Goal: Information Seeking & Learning: Learn about a topic

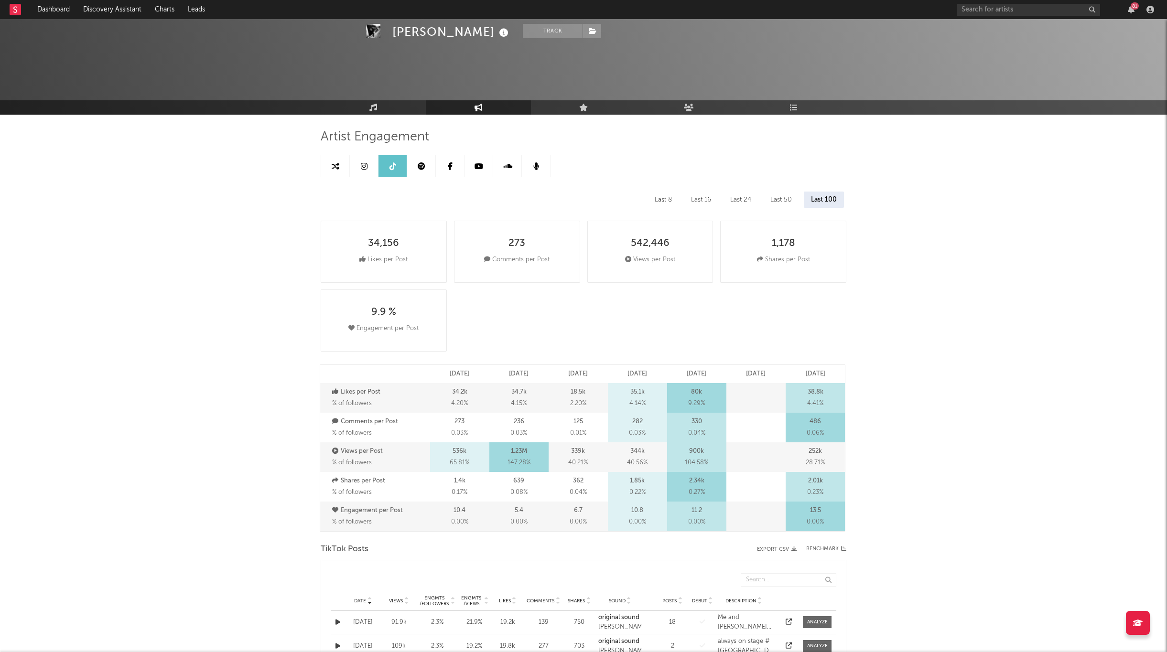
select select "6m"
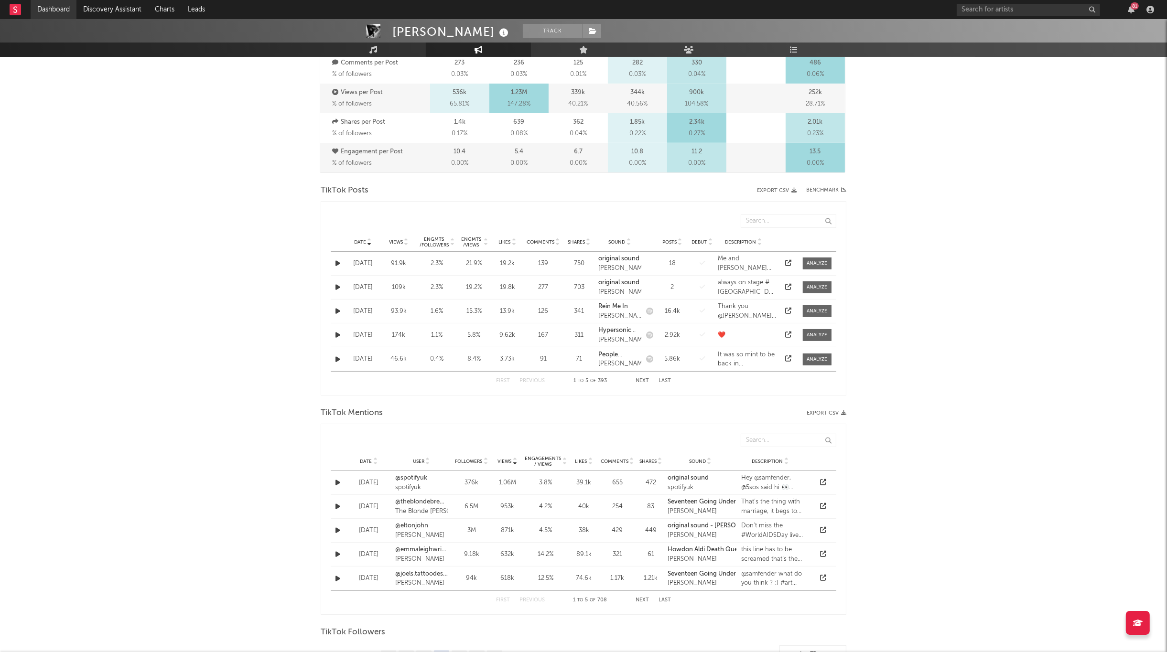
click at [67, 8] on link "Dashboard" at bounding box center [54, 9] width 46 height 19
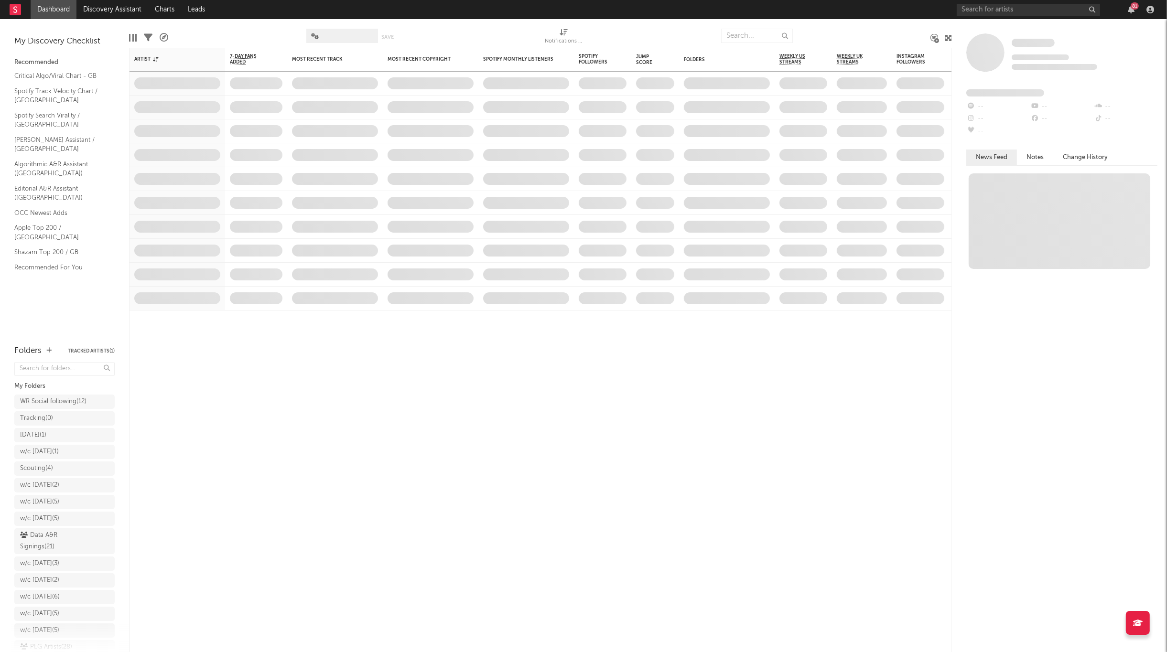
click at [48, 212] on div "Critical Algo/Viral Chart - GB Spotify Track Velocity Chart / GB Spotify Search…" at bounding box center [64, 171] width 100 height 206
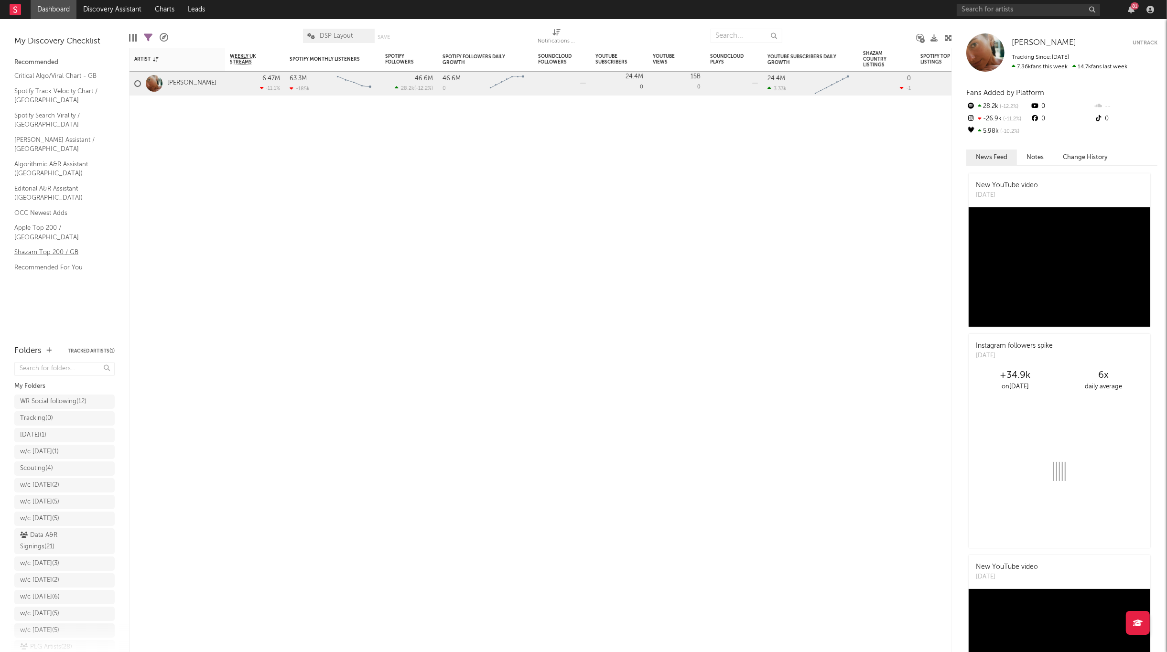
click at [46, 247] on link "Shazam Top 200 / GB" at bounding box center [59, 252] width 91 height 11
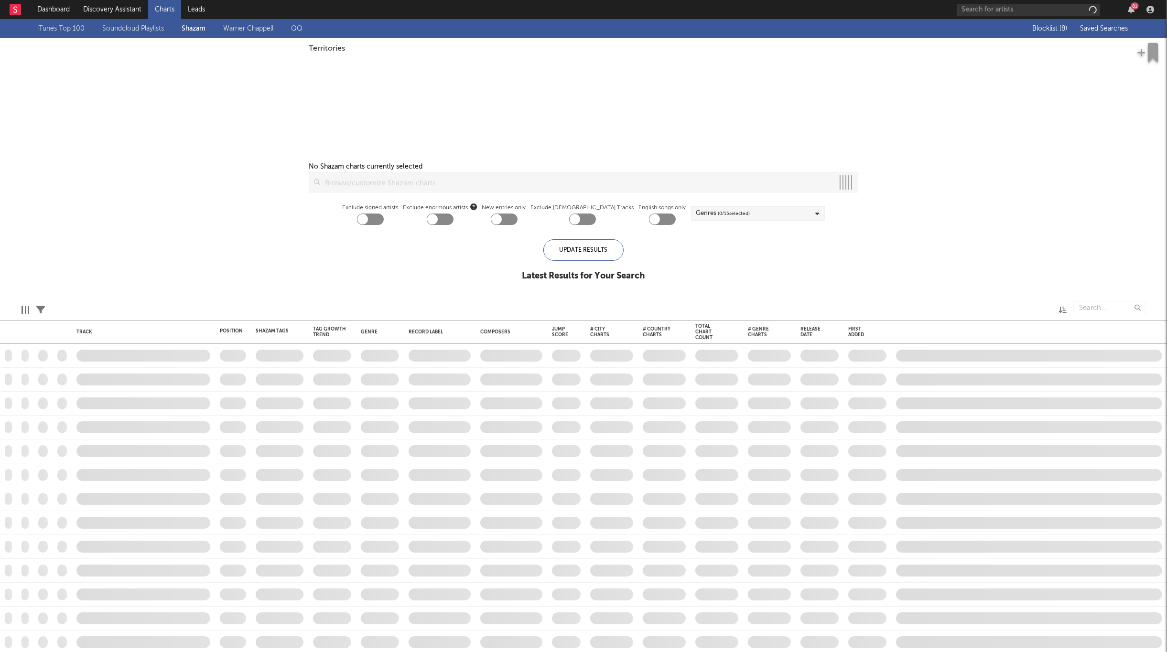
checkbox input "true"
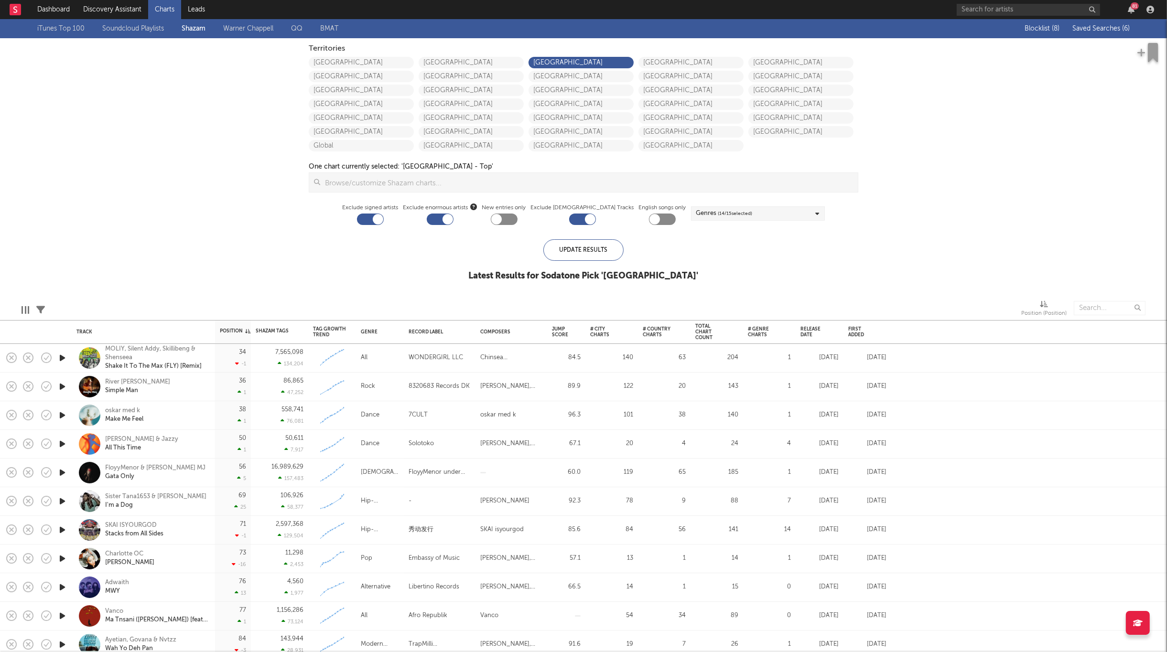
click at [1114, 31] on div "Blocklist ( 8 ) Saved Searches ( 6 )" at bounding box center [1069, 28] width 119 height 19
click at [1114, 30] on span "Saved Searches ( 6 )" at bounding box center [1100, 28] width 57 height 7
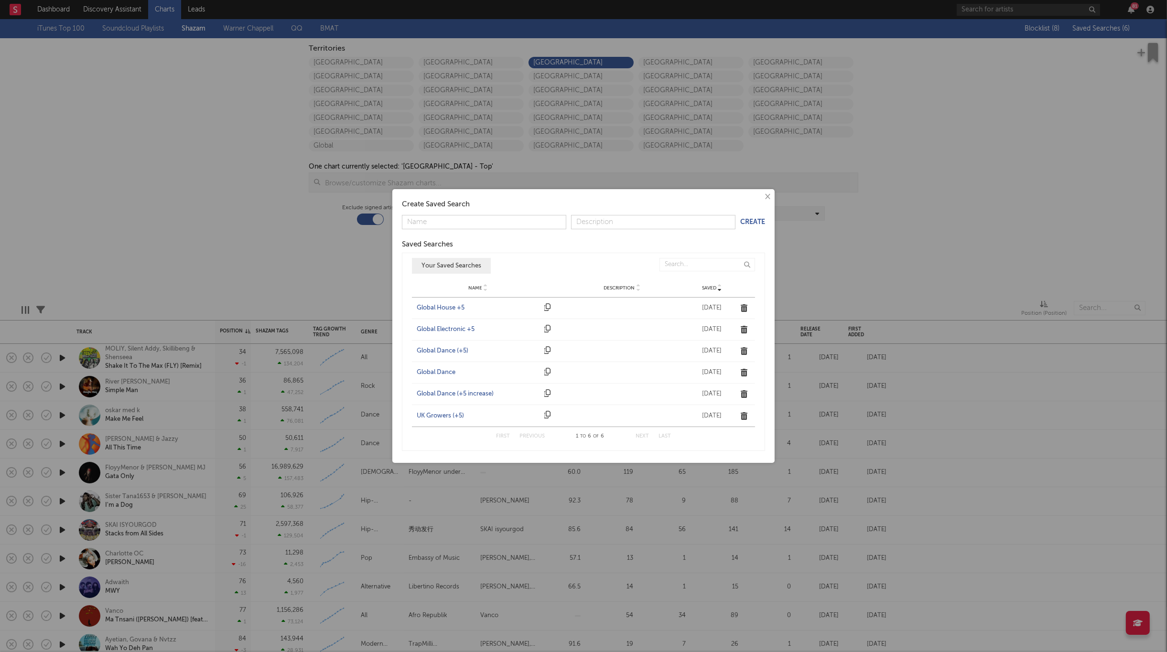
click at [427, 416] on div "UK Growers (+5)" at bounding box center [478, 416] width 123 height 10
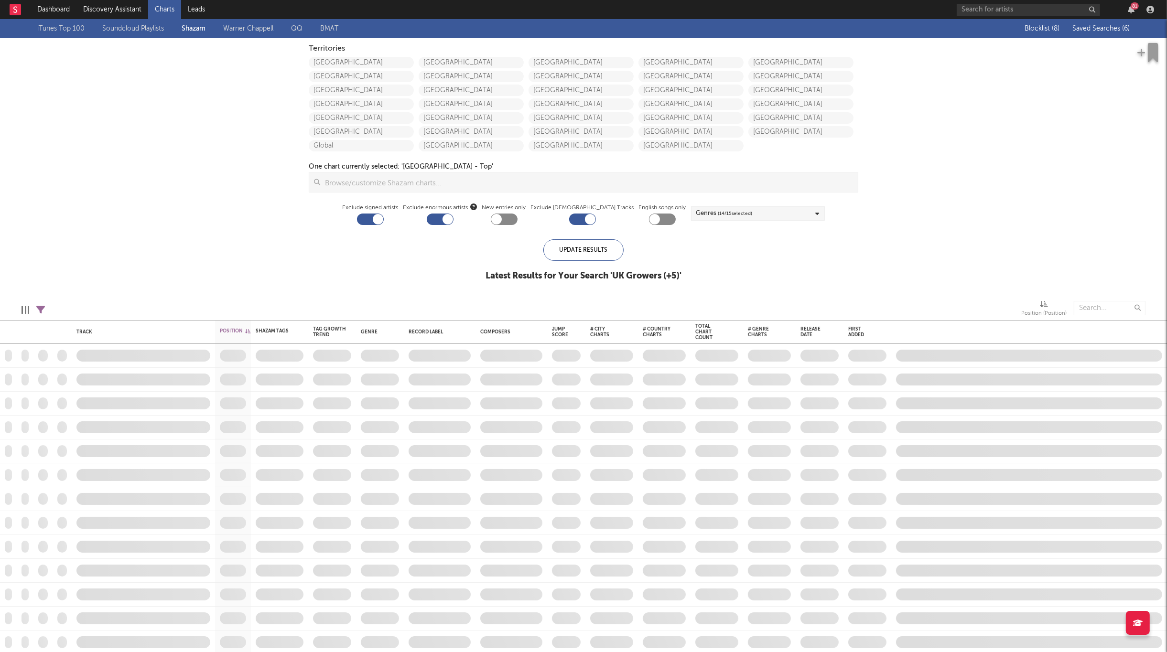
click at [417, 414] on div "Track Position Position Change Shazam Tags 7D Change Tag Growth Trend Genre Rec…" at bounding box center [583, 432] width 1167 height 827
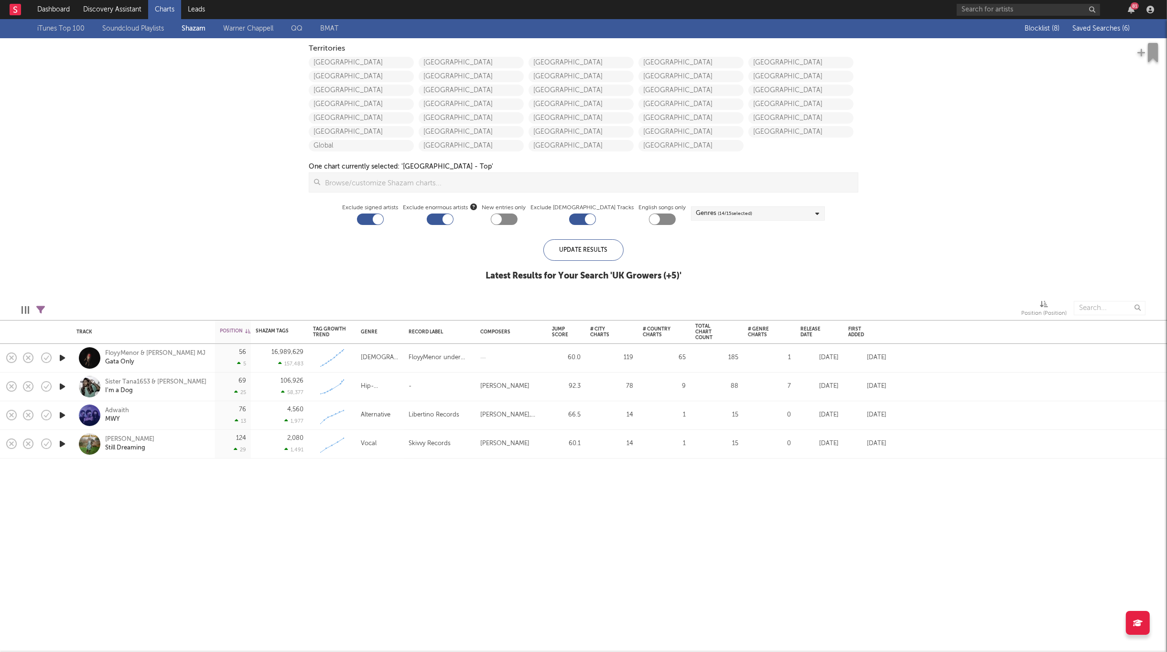
click at [167, 149] on div "iTunes Top 100 Soundcloud Playlists [PERSON_NAME] QQ BMAT Blocklist ( 8 ) Saved…" at bounding box center [583, 155] width 1167 height 272
click at [1087, 27] on span "Saved Searches ( 6 )" at bounding box center [1100, 28] width 57 height 7
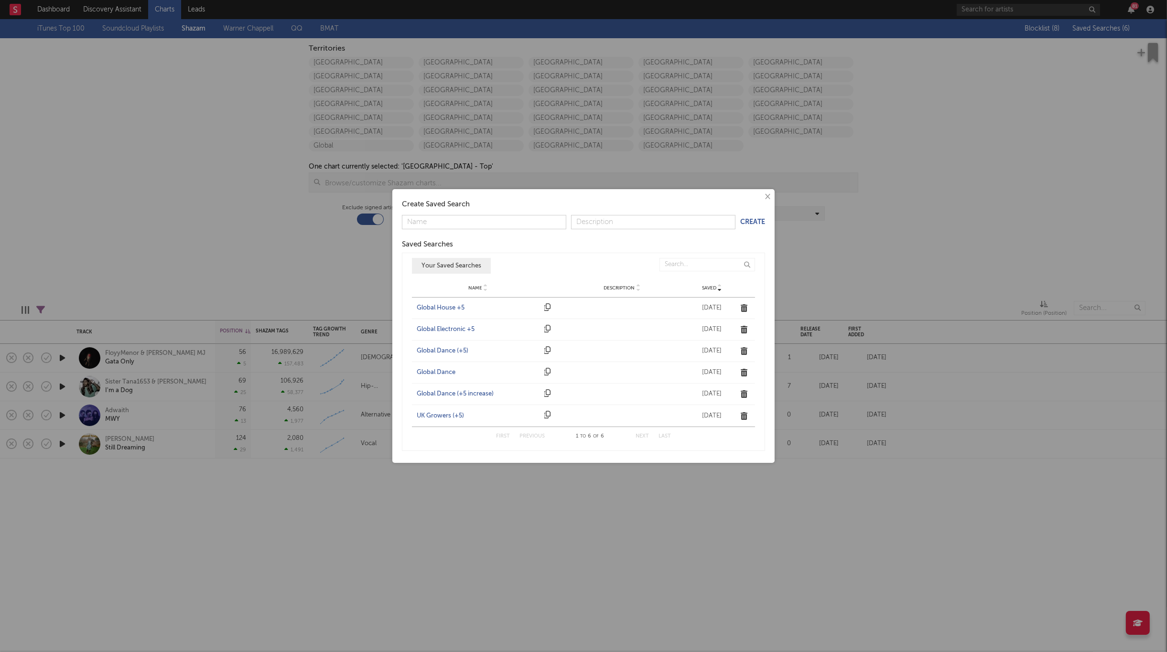
click at [450, 352] on div "Global Dance (+5)" at bounding box center [478, 351] width 123 height 10
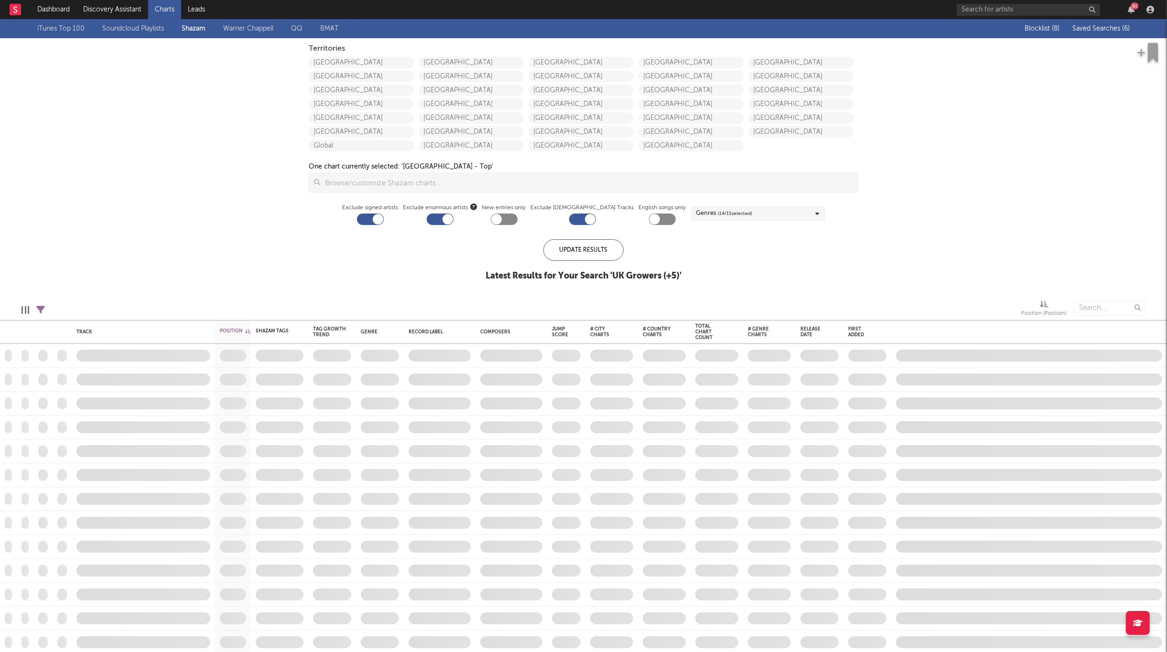
checkbox input "true"
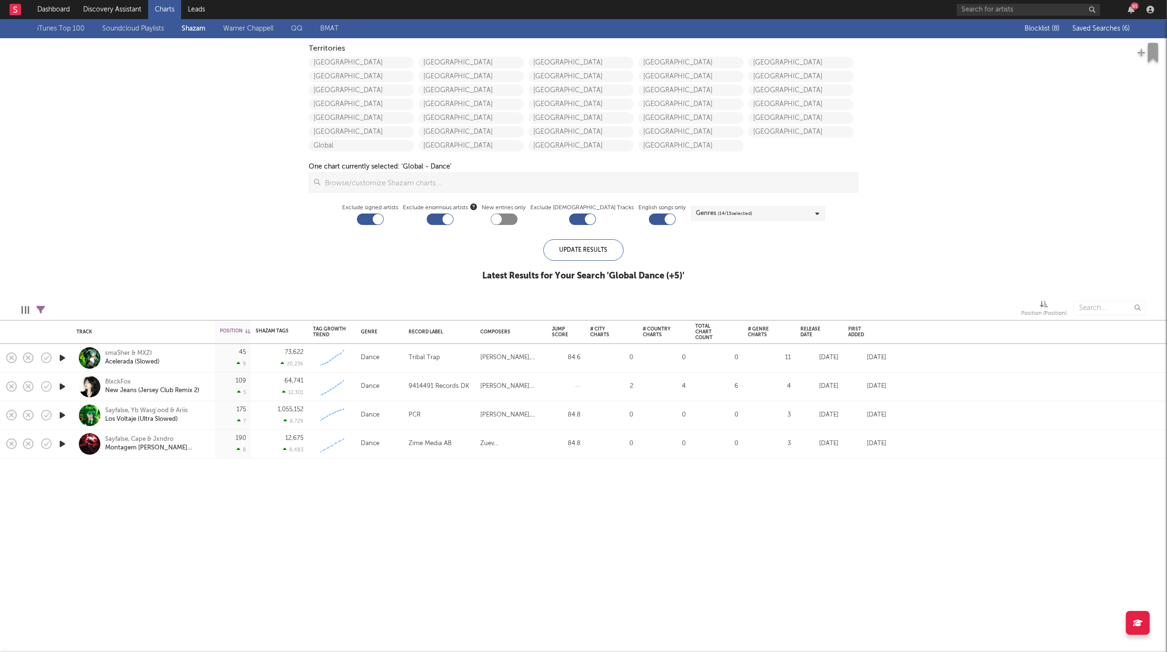
click at [1106, 29] on span "Saved Searches ( 6 )" at bounding box center [1100, 28] width 57 height 7
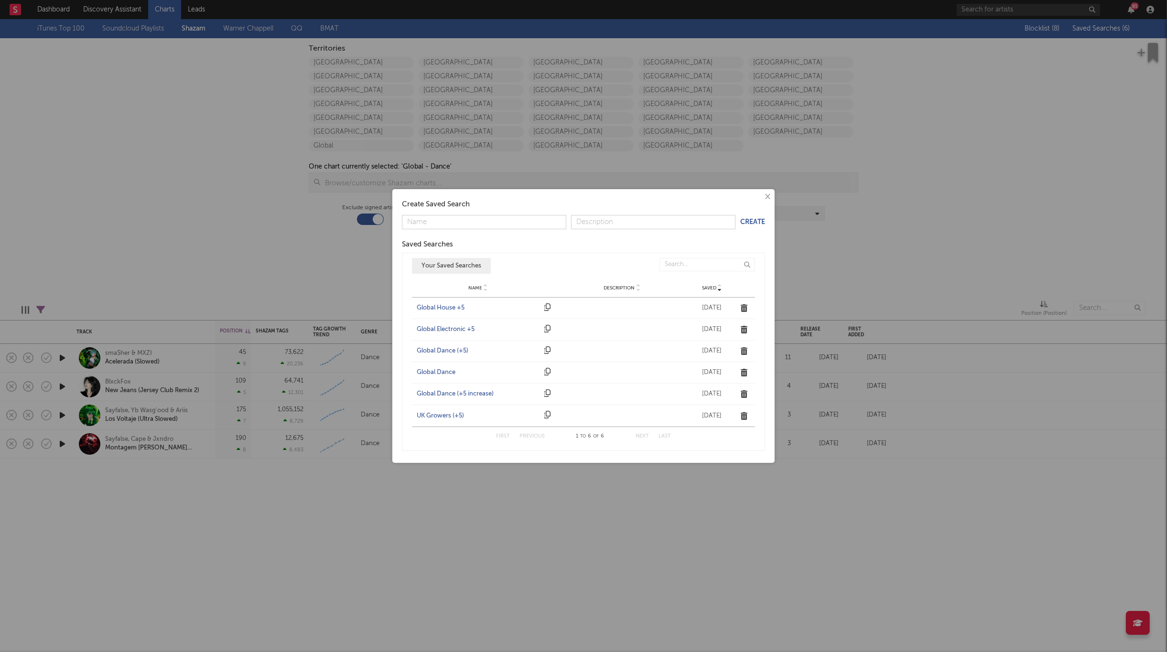
click at [443, 322] on div "Name Global Electronic +5 Description Saved [DATE]" at bounding box center [583, 329] width 343 height 21
click at [442, 326] on div "Global Electronic +5" at bounding box center [478, 330] width 123 height 10
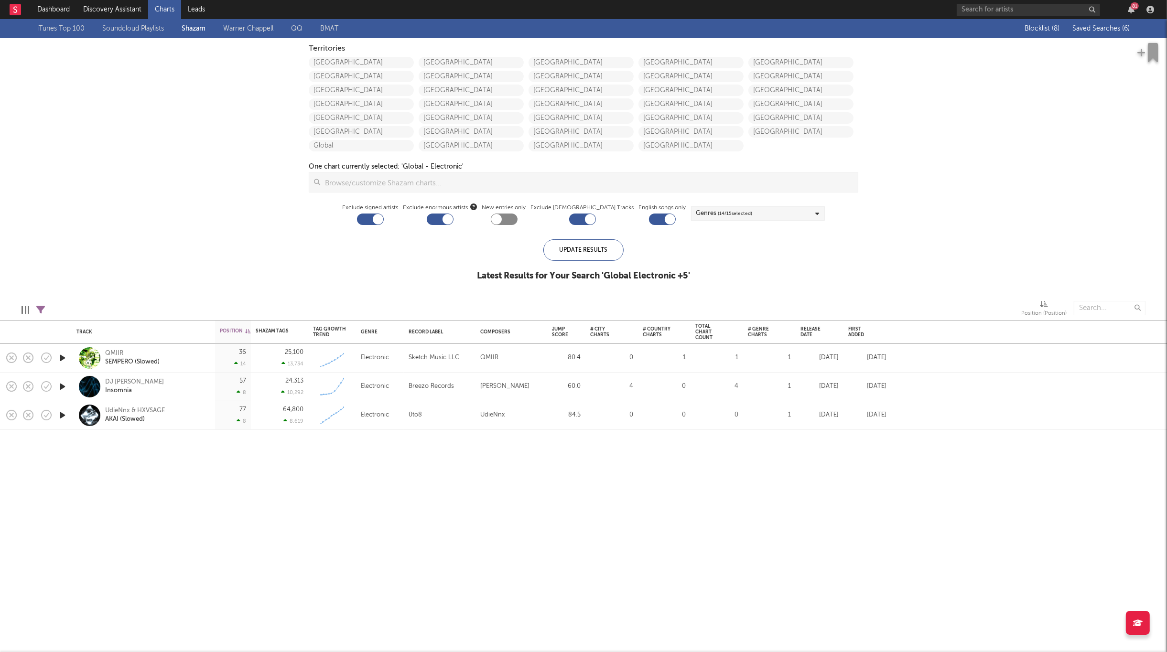
drag, startPoint x: 1101, startPoint y: 29, endPoint x: 1097, endPoint y: 33, distance: 5.4
click at [1101, 29] on span "Saved Searches ( 6 )" at bounding box center [1100, 28] width 57 height 7
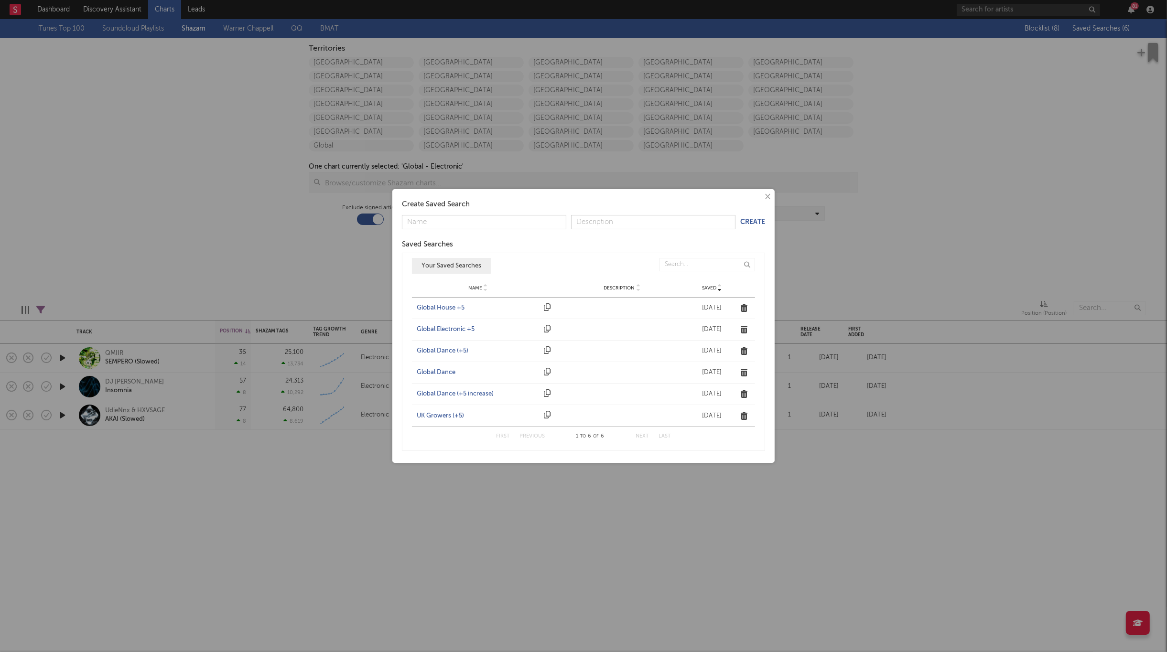
click at [459, 309] on div "Global House +5" at bounding box center [478, 308] width 123 height 10
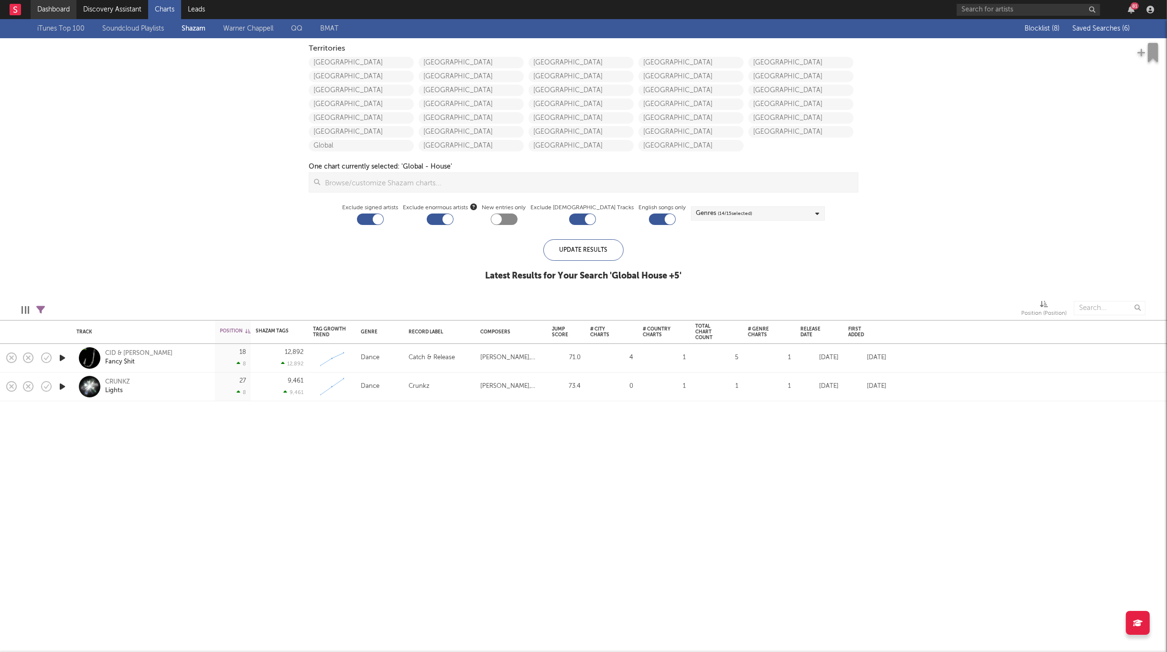
click at [53, 4] on link "Dashboard" at bounding box center [54, 9] width 46 height 19
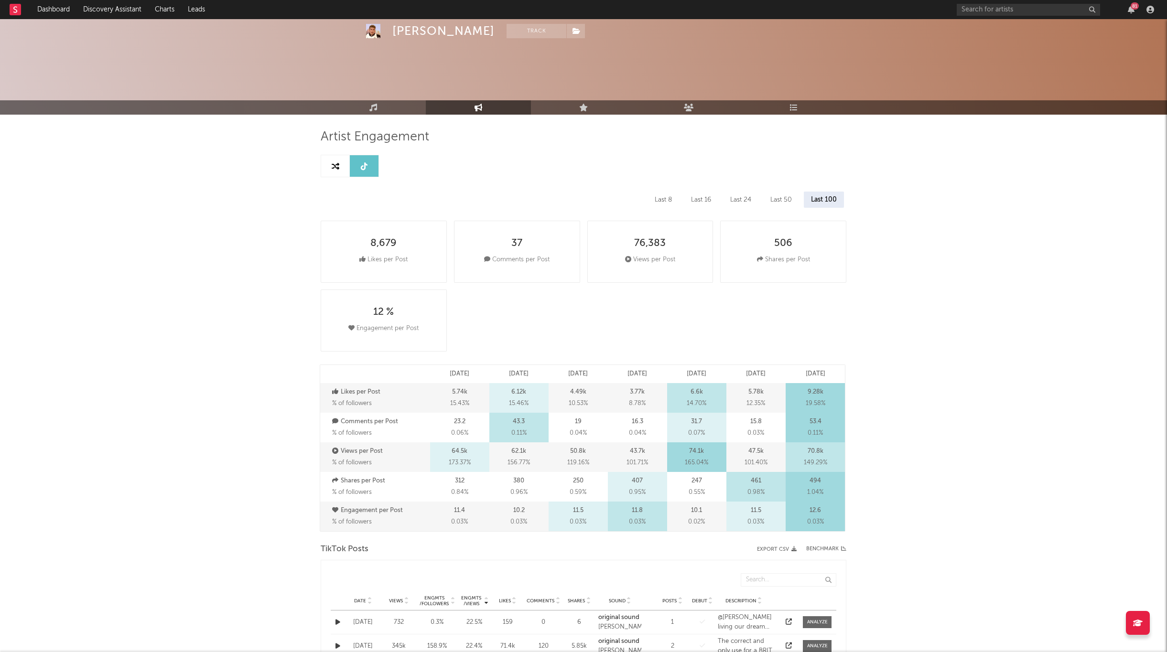
select select "6m"
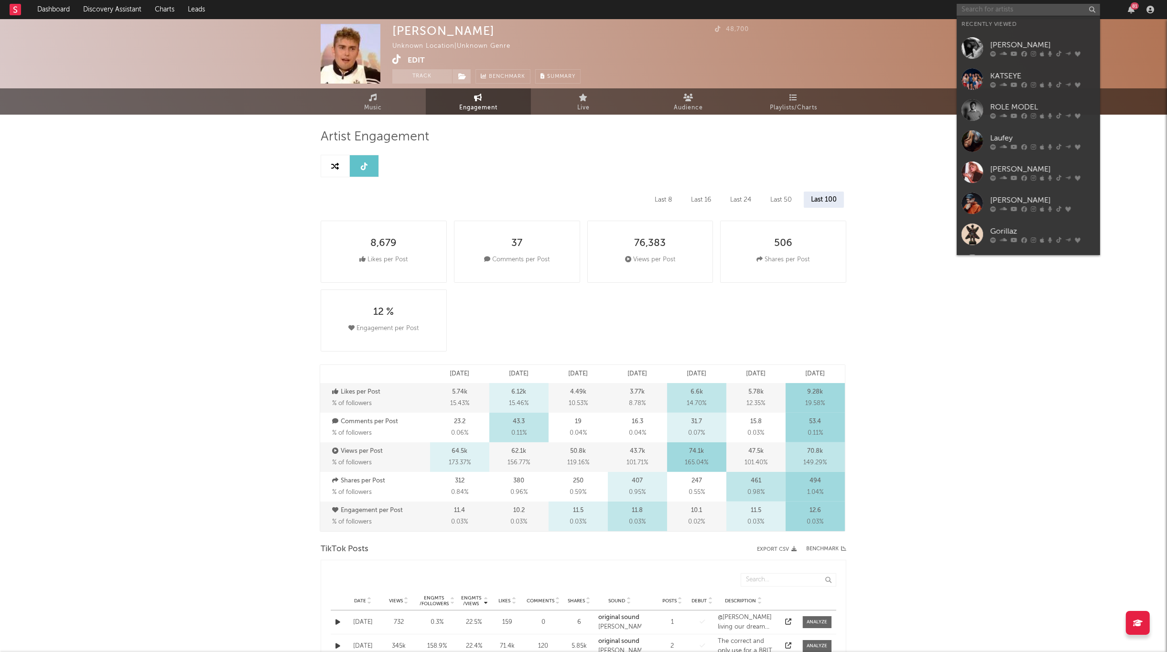
click at [964, 6] on input "text" at bounding box center [1028, 10] width 143 height 12
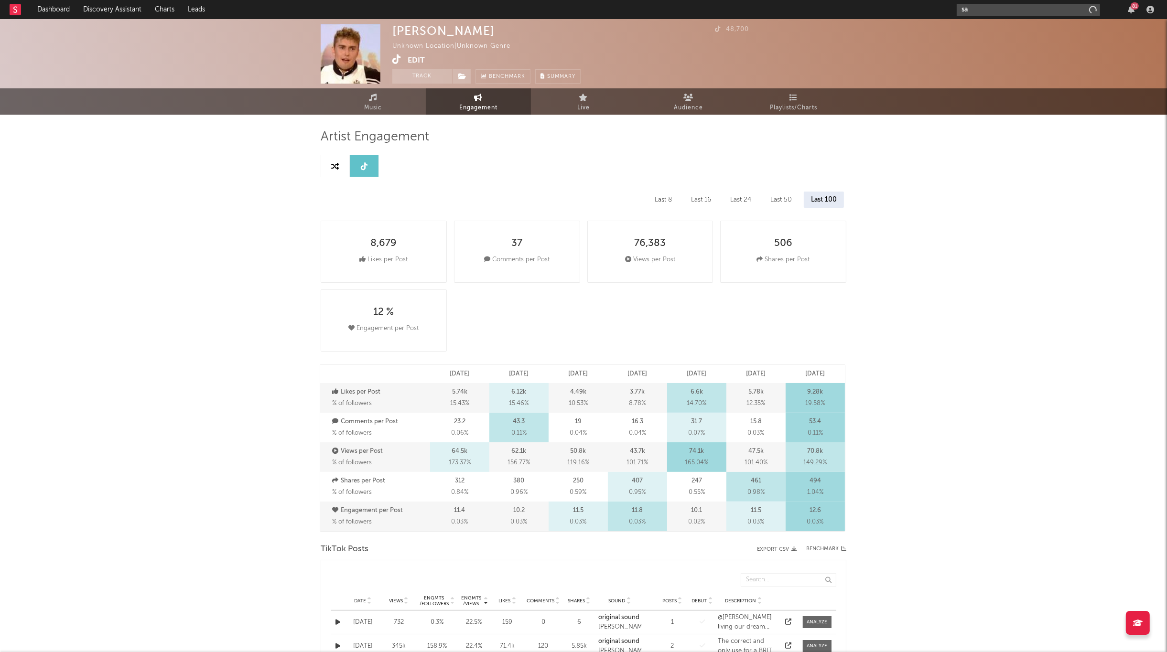
type input "s"
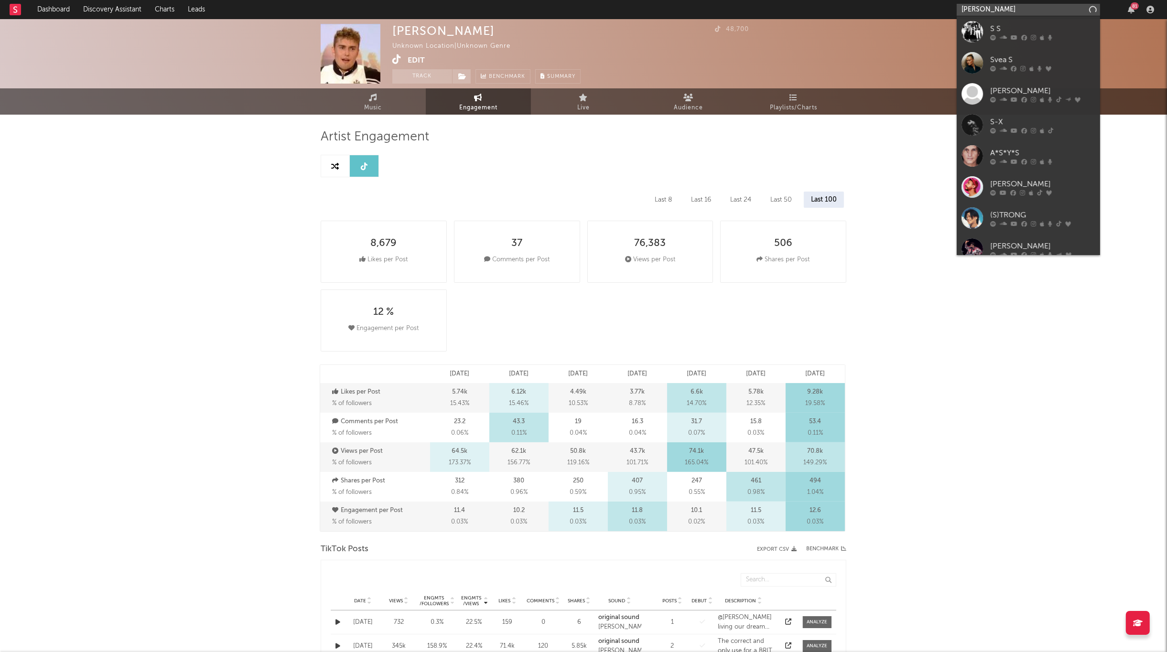
type input "coldplay"
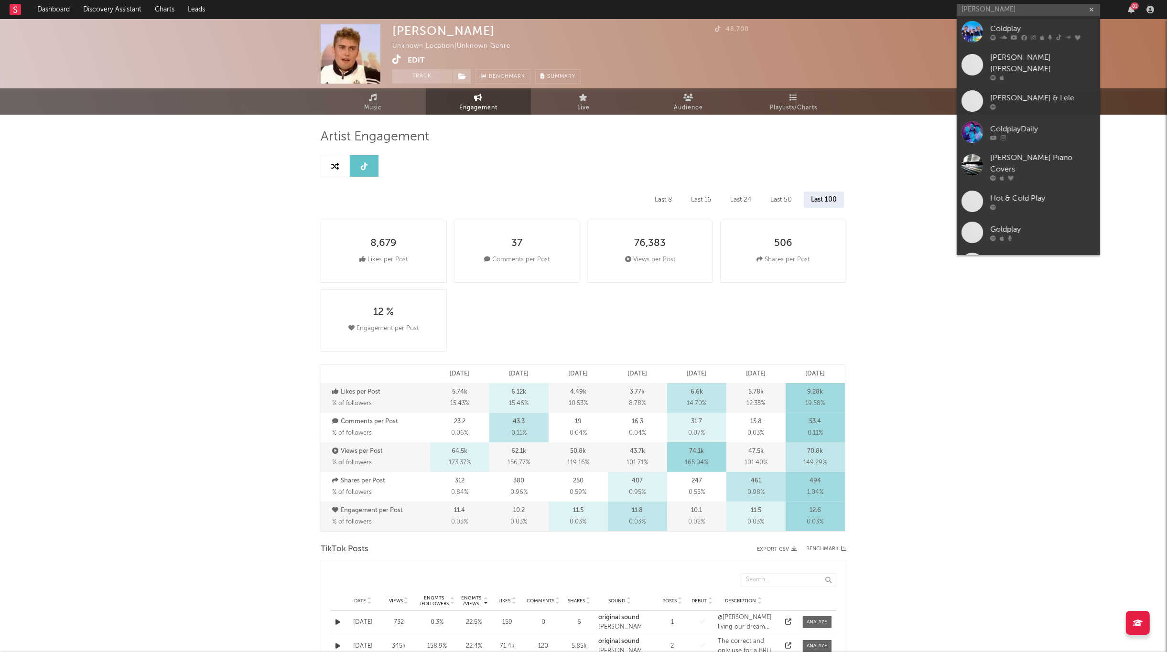
click at [979, 31] on div at bounding box center [972, 32] width 22 height 22
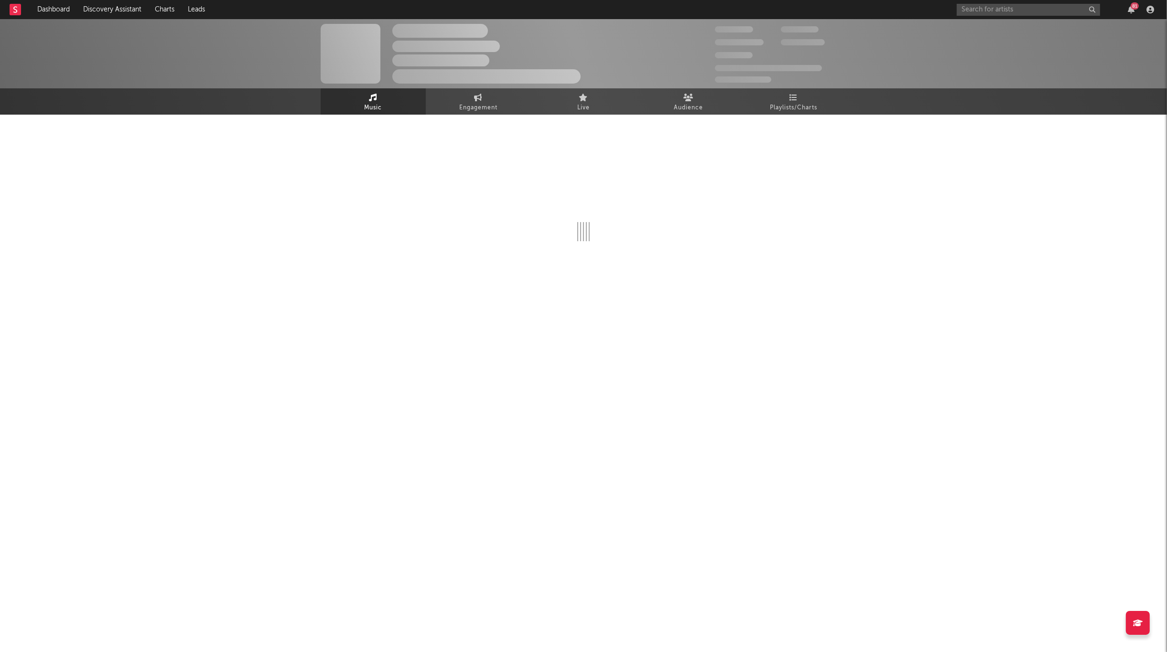
select select "6m"
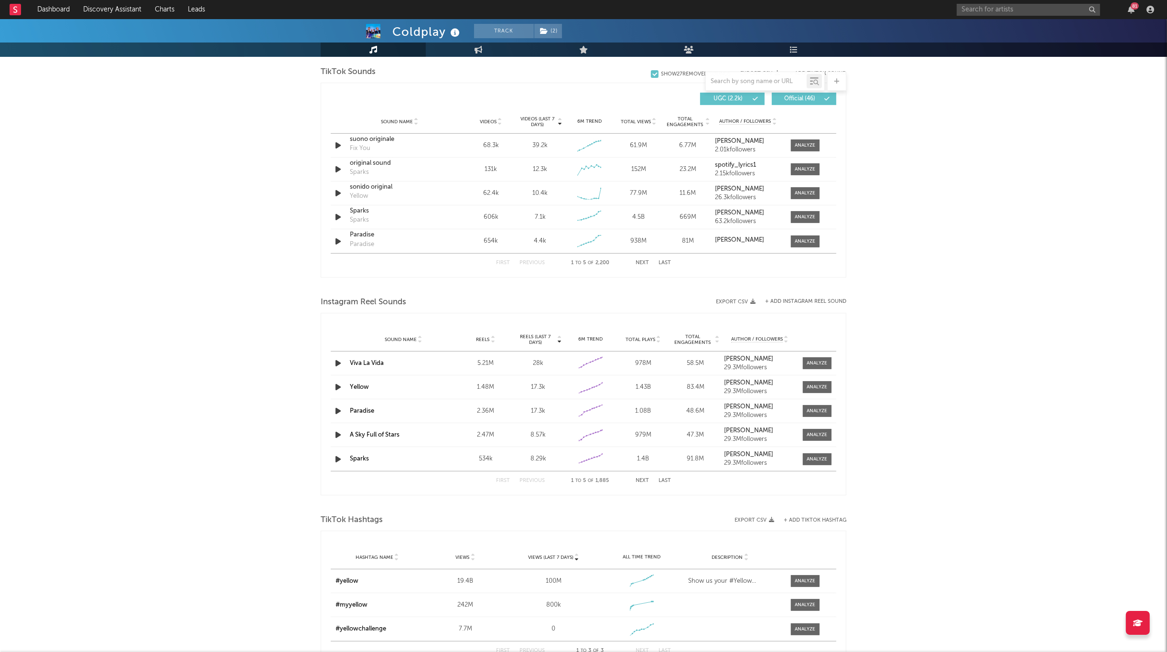
scroll to position [545, 0]
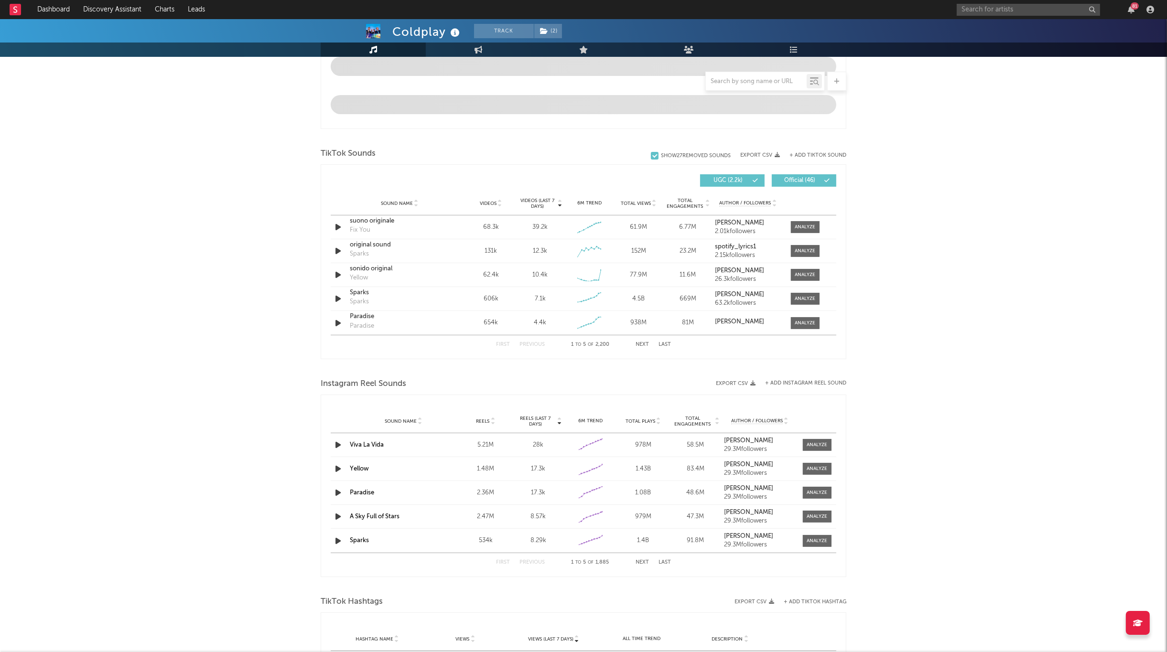
click at [757, 76] on div at bounding box center [756, 81] width 101 height 12
click at [761, 83] on input "text" at bounding box center [756, 82] width 101 height 8
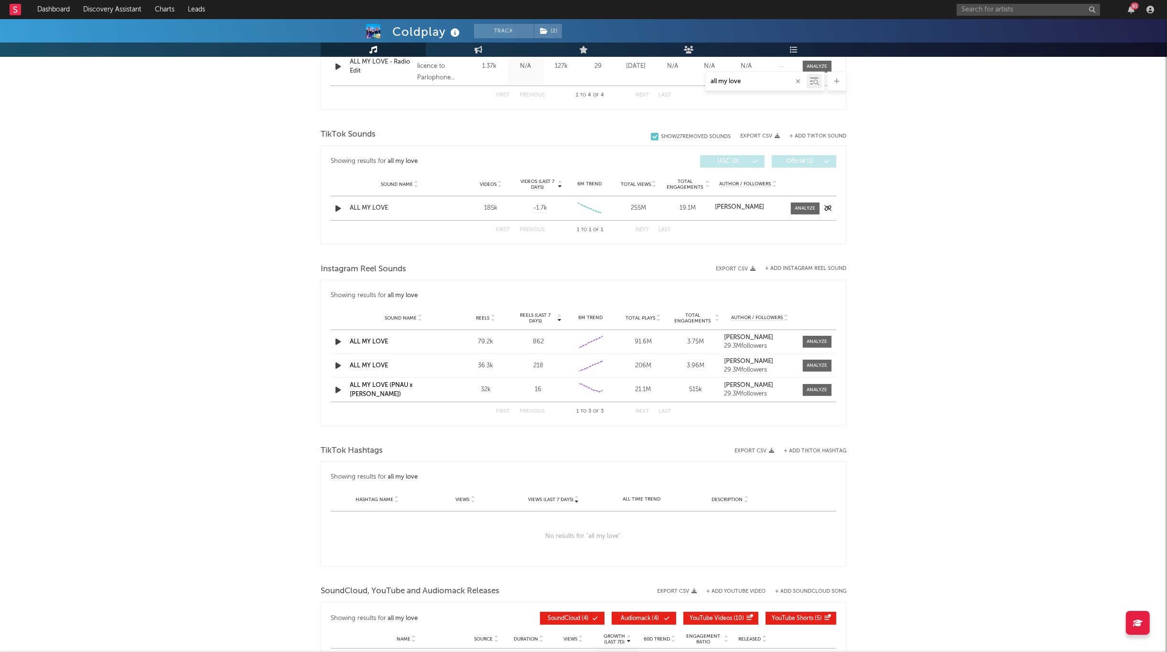
type input "all my love"
click at [376, 206] on div "ALL MY LOVE" at bounding box center [400, 209] width 100 height 10
drag, startPoint x: 377, startPoint y: 342, endPoint x: 377, endPoint y: 307, distance: 34.9
click at [377, 342] on link "ALL MY LOVE" at bounding box center [369, 342] width 38 height 6
click at [380, 367] on link "ALL MY LOVE" at bounding box center [369, 366] width 38 height 6
